Goal: Task Accomplishment & Management: Complete application form

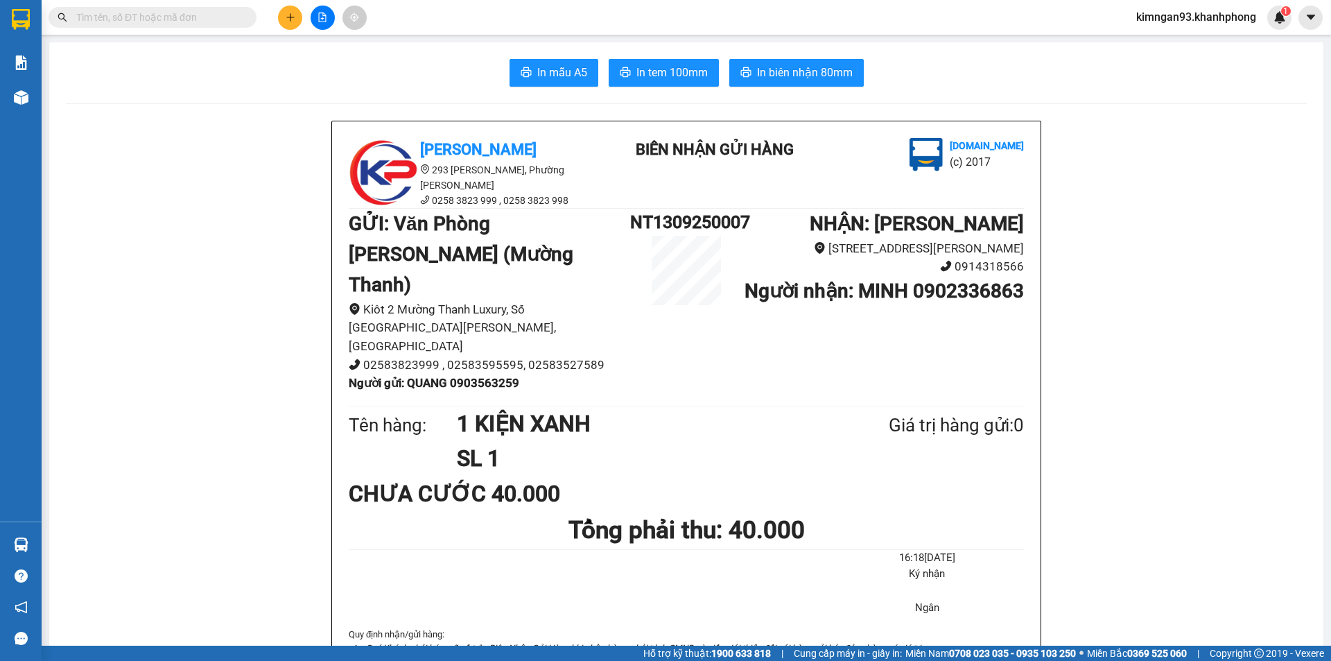
click at [288, 21] on icon "plus" at bounding box center [291, 17] width 10 height 10
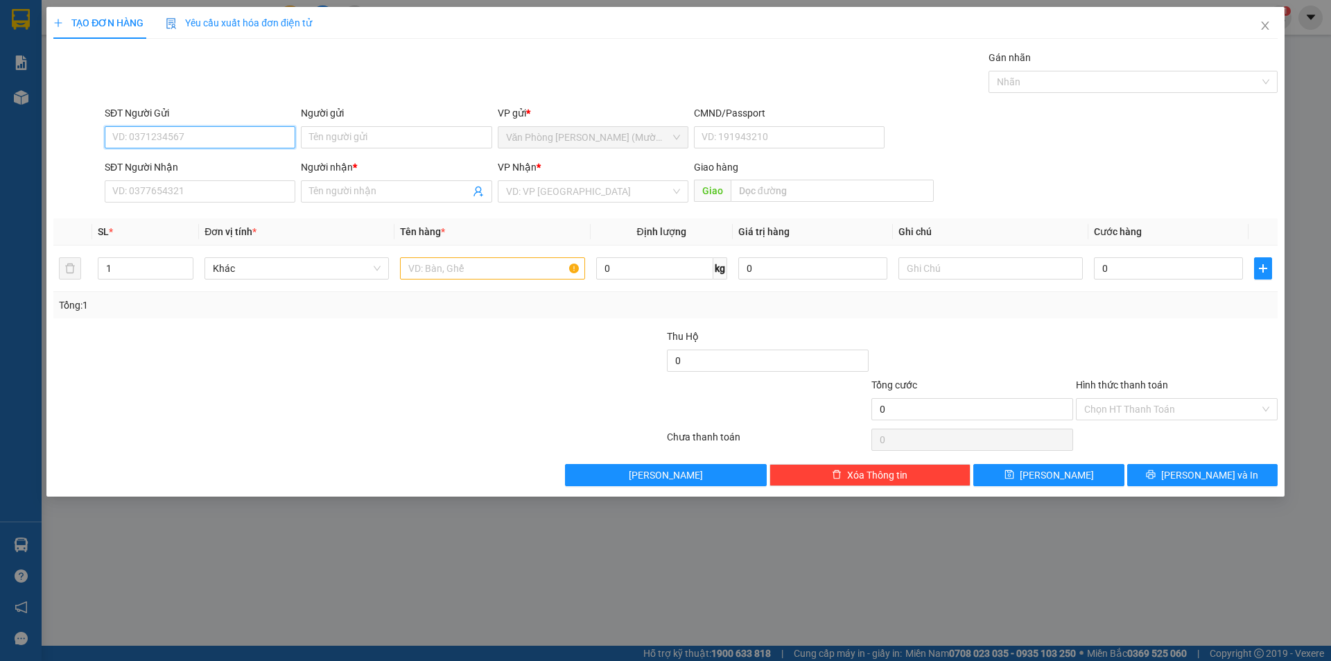
click at [153, 132] on input "SĐT Người Gửi" at bounding box center [200, 137] width 191 height 22
click at [173, 130] on input "SĐT Người Gửi" at bounding box center [200, 137] width 191 height 22
type input "0935954312"
click at [198, 159] on div "0935954312 - THIỆN" at bounding box center [200, 164] width 174 height 15
type input "THIỆN"
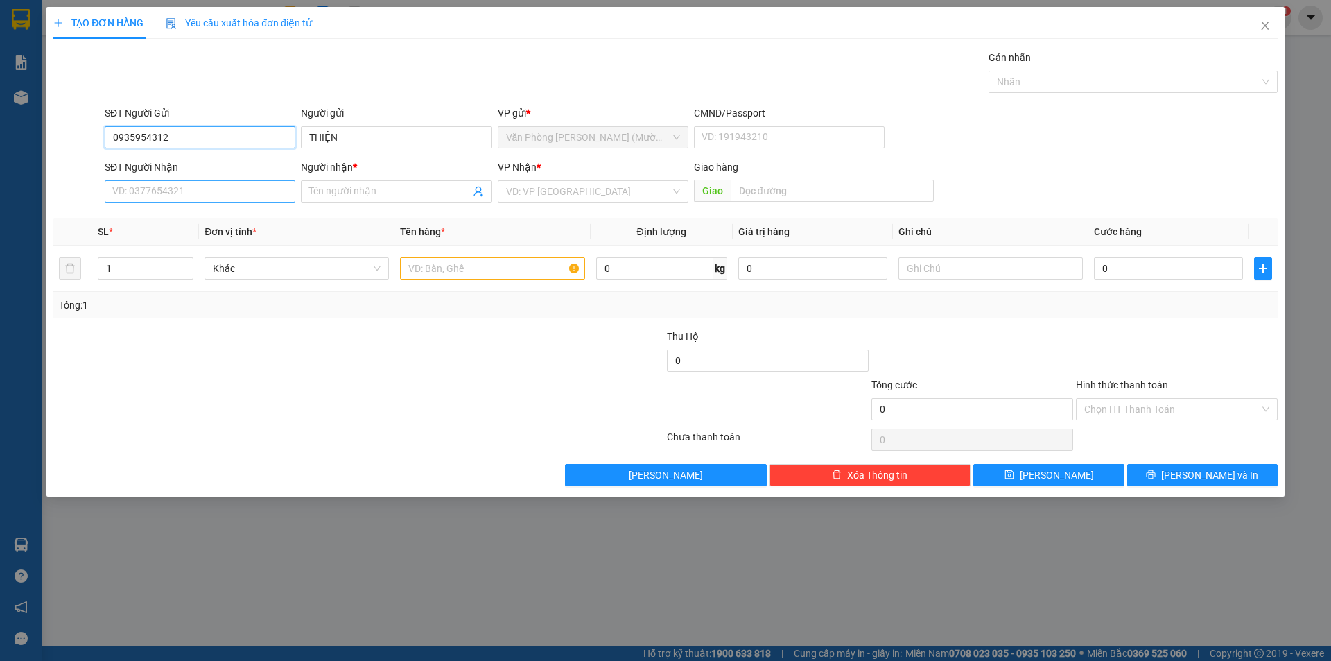
type input "0935954312"
click at [202, 191] on input "SĐT Người Nhận" at bounding box center [200, 191] width 191 height 22
type input "0906518425"
click at [194, 222] on div "0906518425 - TRÂM" at bounding box center [200, 218] width 174 height 15
type input "TRÂM"
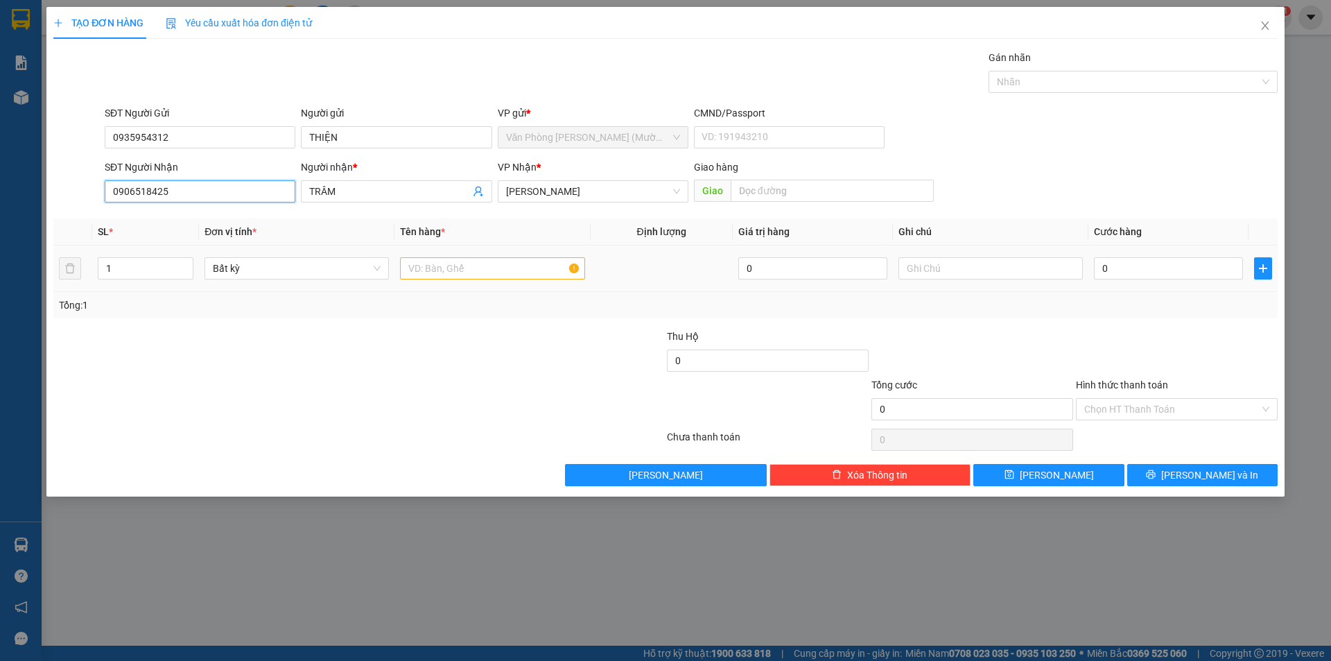
type input "0906518425"
click at [471, 269] on input "text" at bounding box center [492, 268] width 184 height 22
type input "1 TX"
click at [1175, 273] on input "0" at bounding box center [1168, 268] width 149 height 22
type input "3"
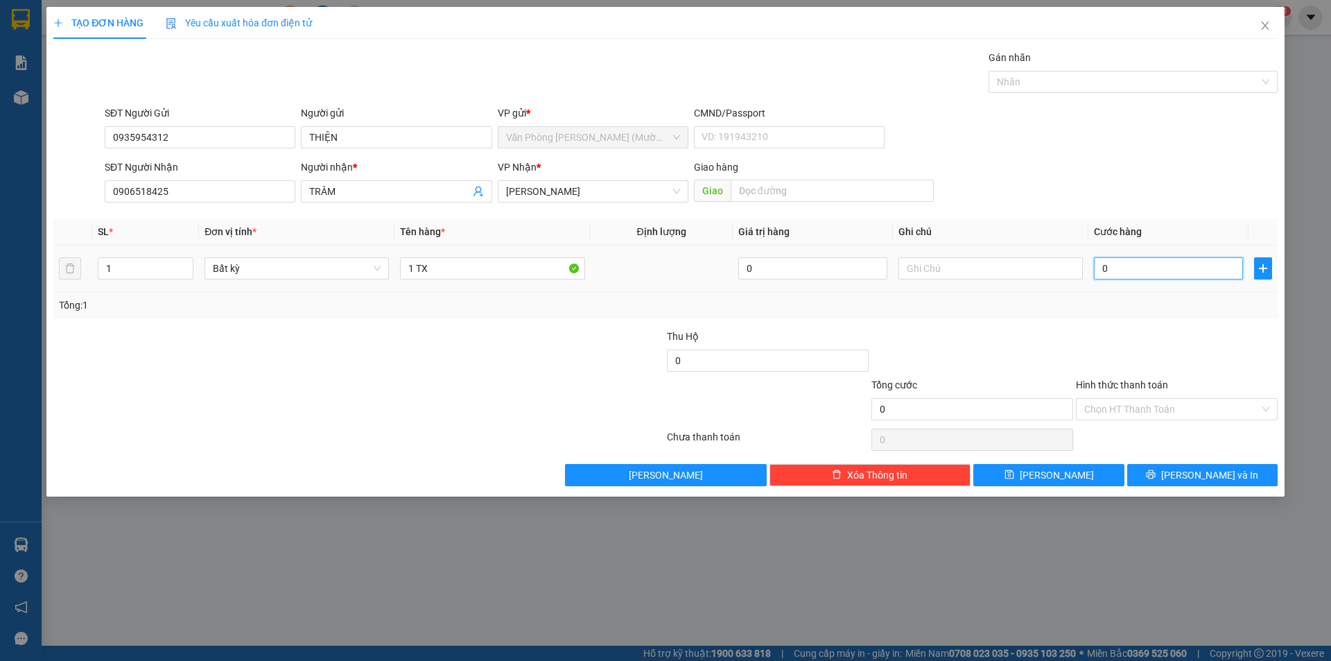
type input "3"
type input "30"
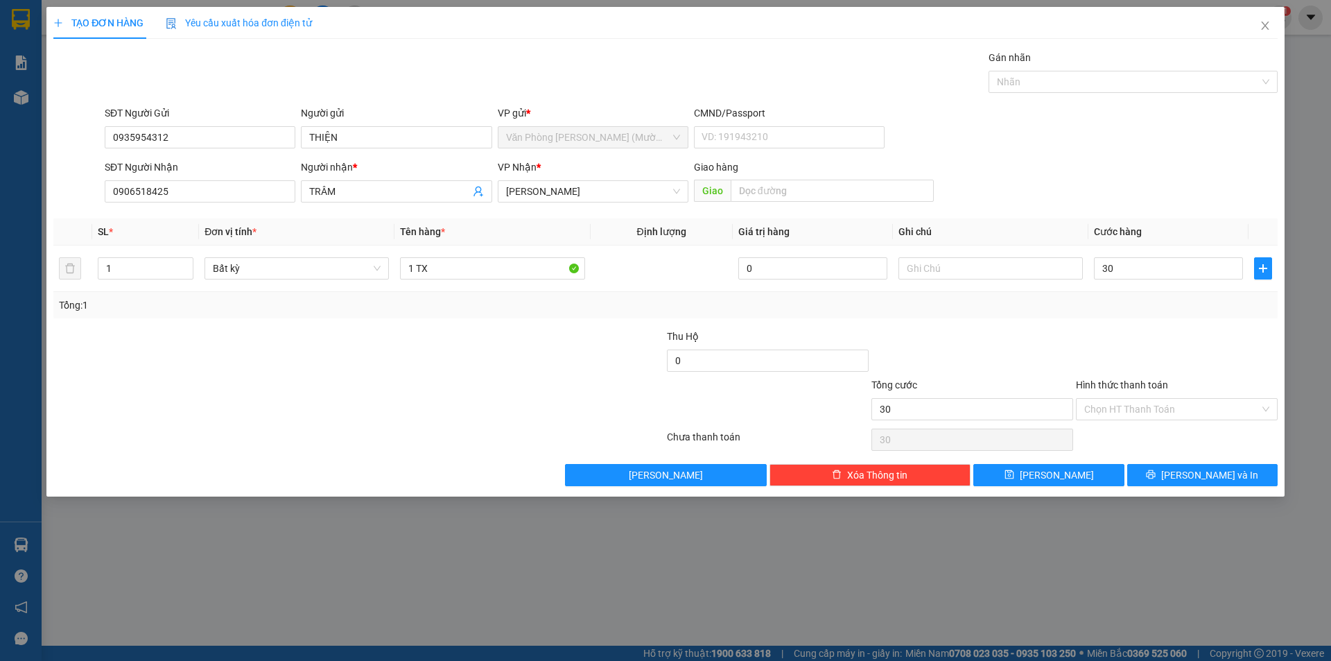
type input "30.000"
click at [1036, 189] on div "SĐT Người Nhận 0906518425 Người nhận * TRÂM VP Nhận * [PERSON_NAME] hàng Giao" at bounding box center [691, 183] width 1179 height 49
click at [1111, 409] on input "Hình thức thanh toán" at bounding box center [1171, 409] width 175 height 21
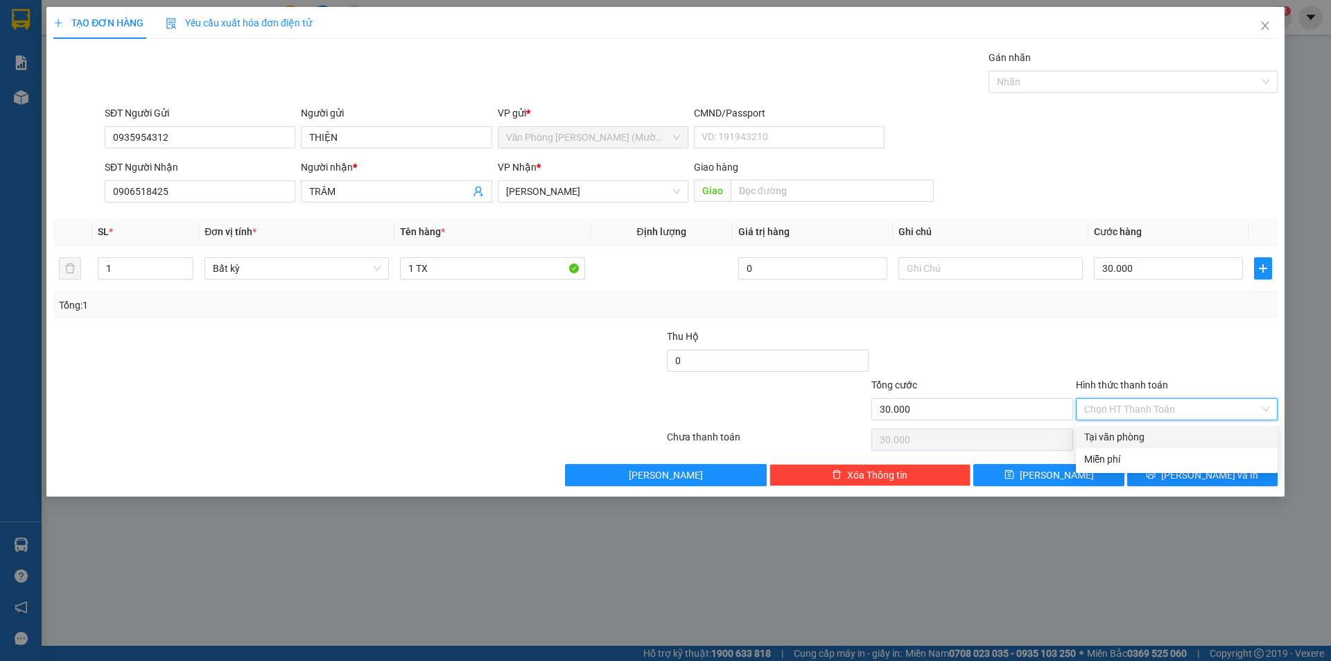
click at [1117, 437] on div "Tại văn phòng" at bounding box center [1176, 436] width 185 height 15
type input "0"
click at [1151, 476] on button "[PERSON_NAME] và In" at bounding box center [1202, 475] width 150 height 22
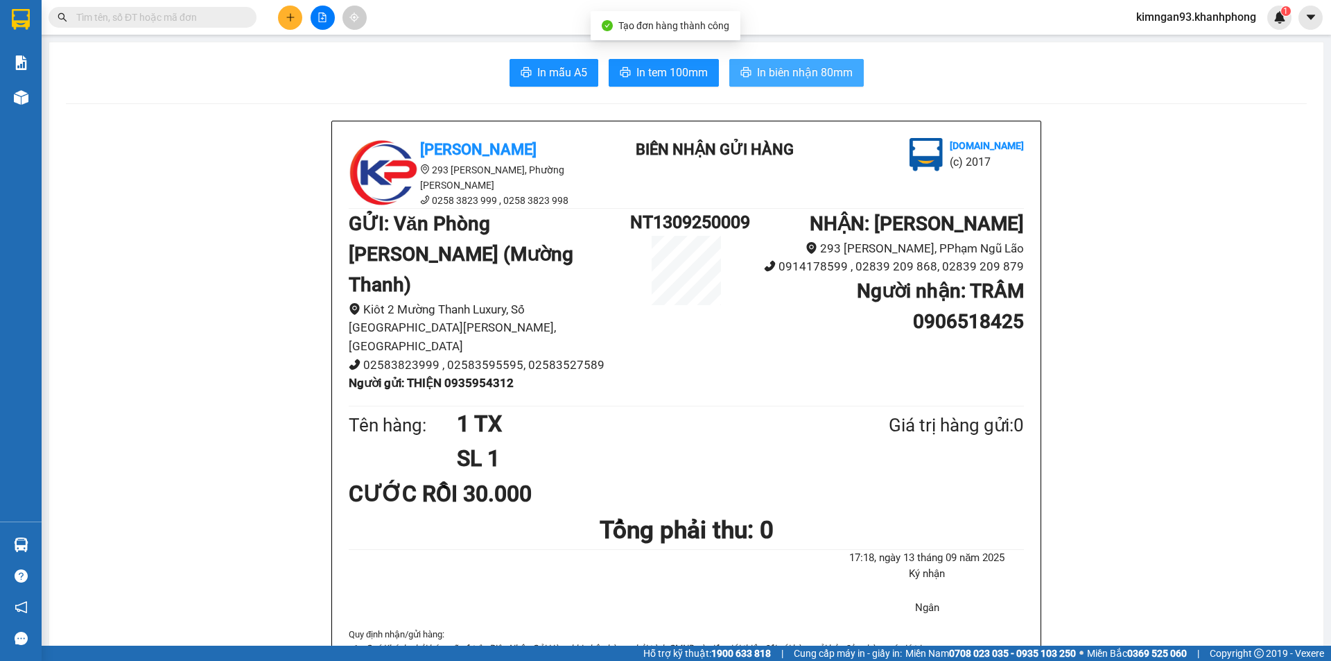
click at [739, 80] on button "In biên nhận 80mm" at bounding box center [796, 73] width 135 height 28
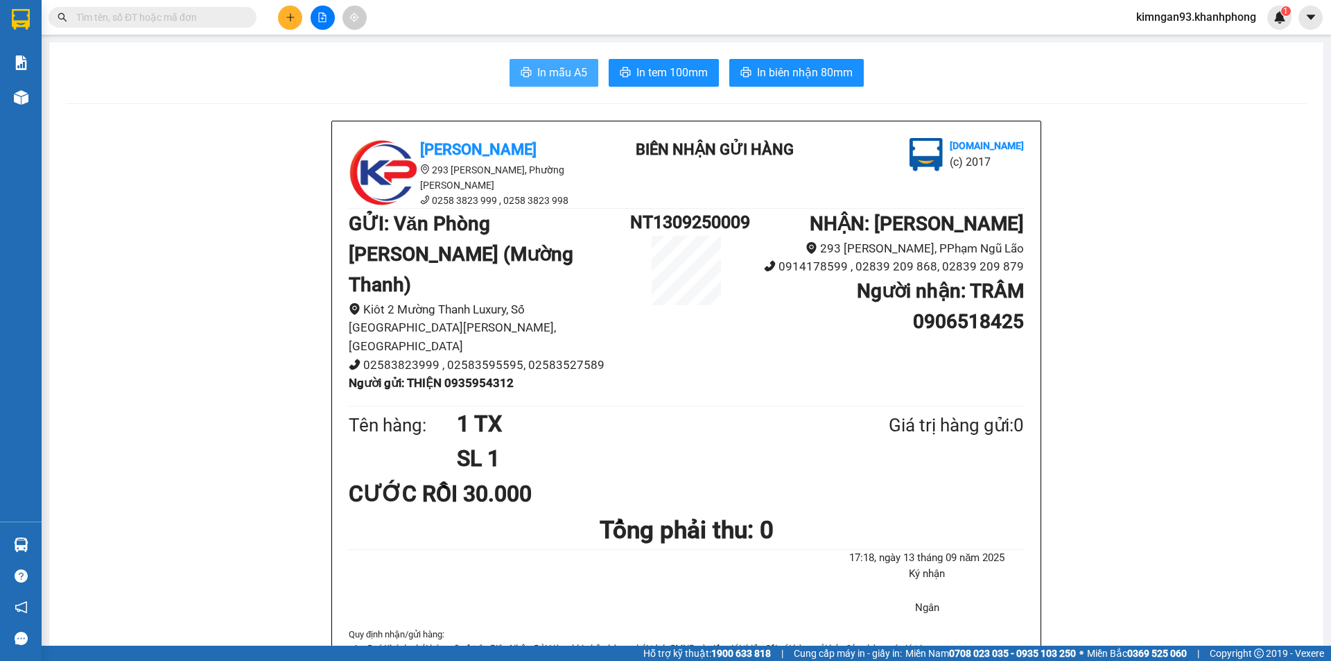
click at [550, 86] on button "In mẫu A5" at bounding box center [554, 73] width 89 height 28
